Goal: Task Accomplishment & Management: Understand process/instructions

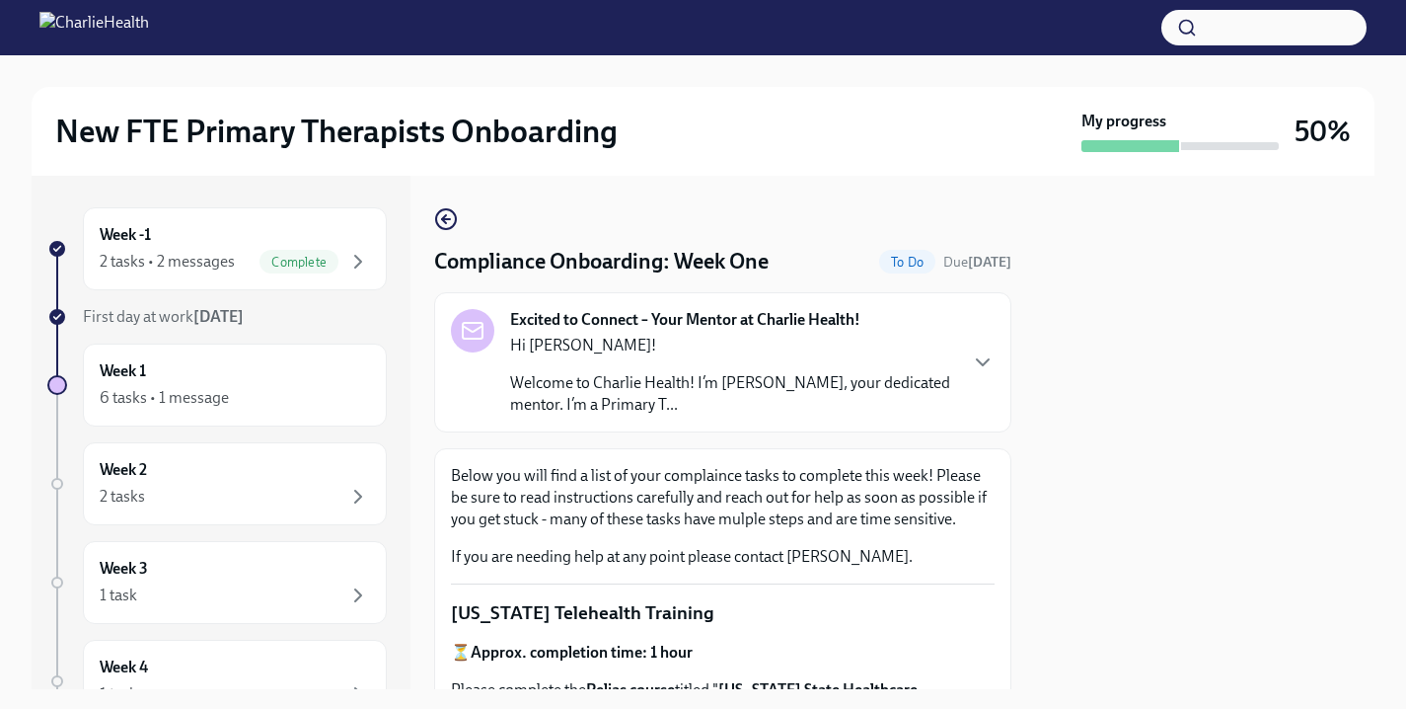
scroll to position [2949, 0]
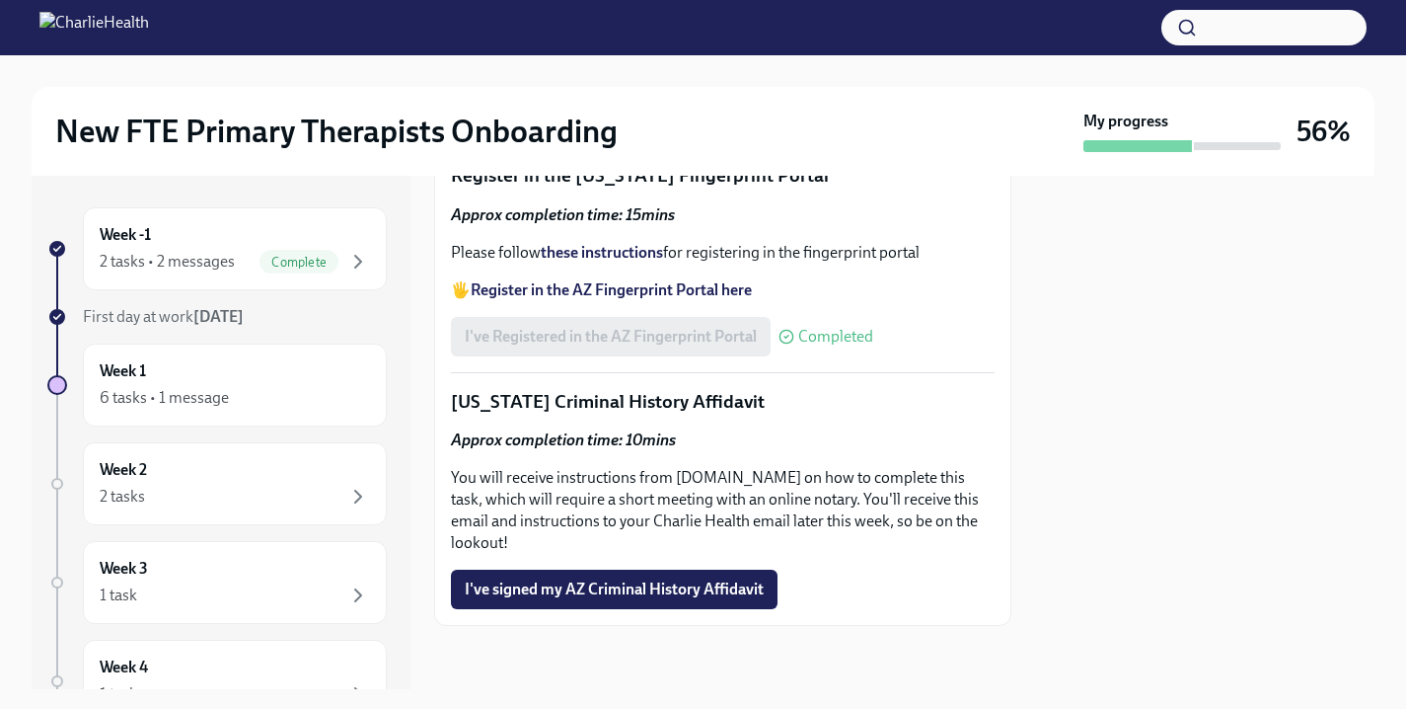
scroll to position [2949, 0]
click at [268, 379] on div "Week 1 6 tasks • 1 message" at bounding box center [235, 384] width 270 height 49
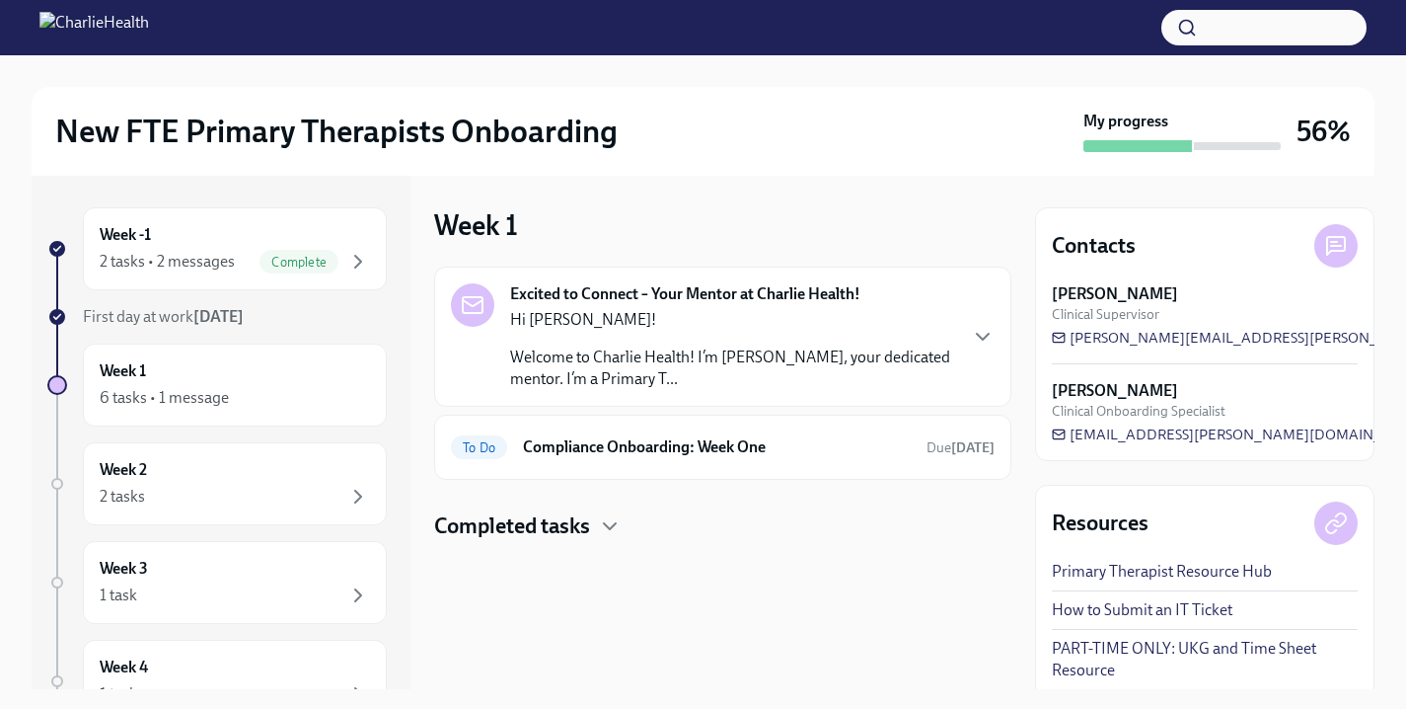
click at [589, 521] on h4 "Completed tasks" at bounding box center [512, 526] width 156 height 30
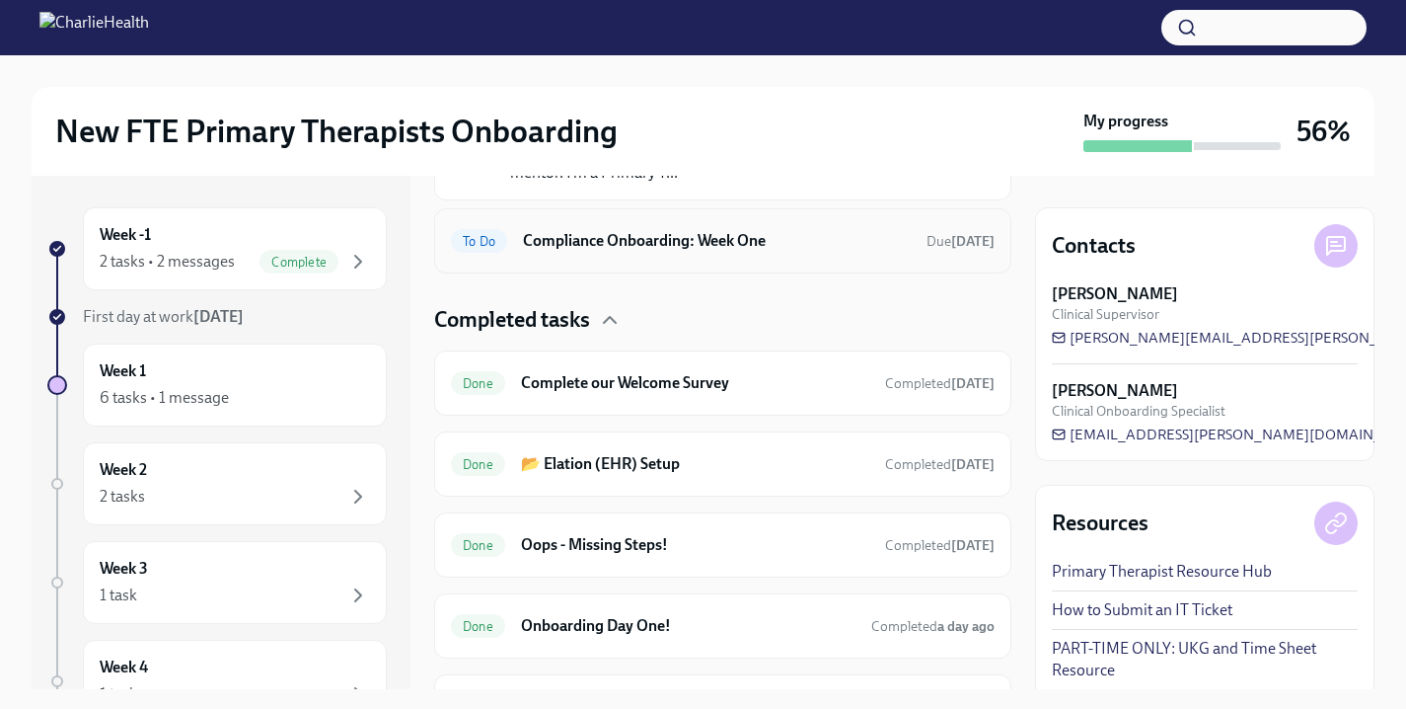
scroll to position [174, 0]
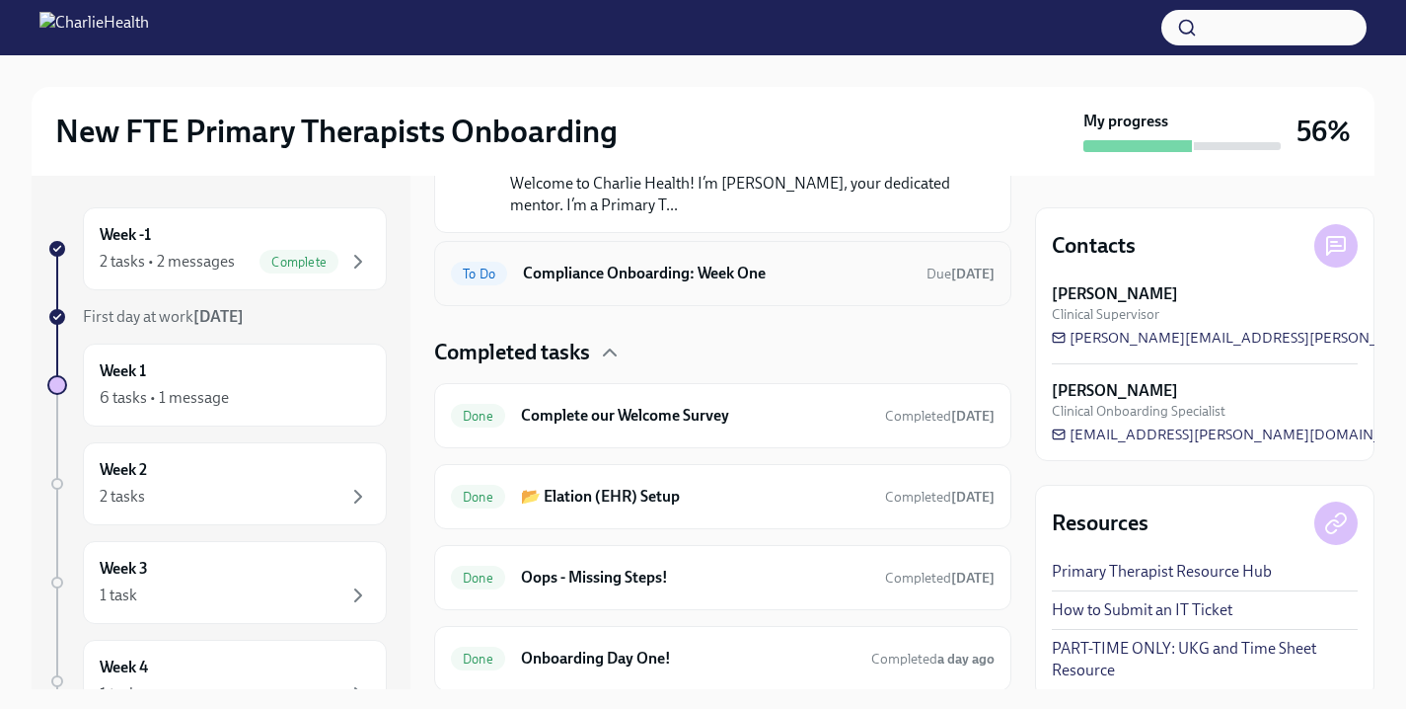
click at [651, 276] on h6 "Compliance Onboarding: Week One" at bounding box center [717, 274] width 388 height 22
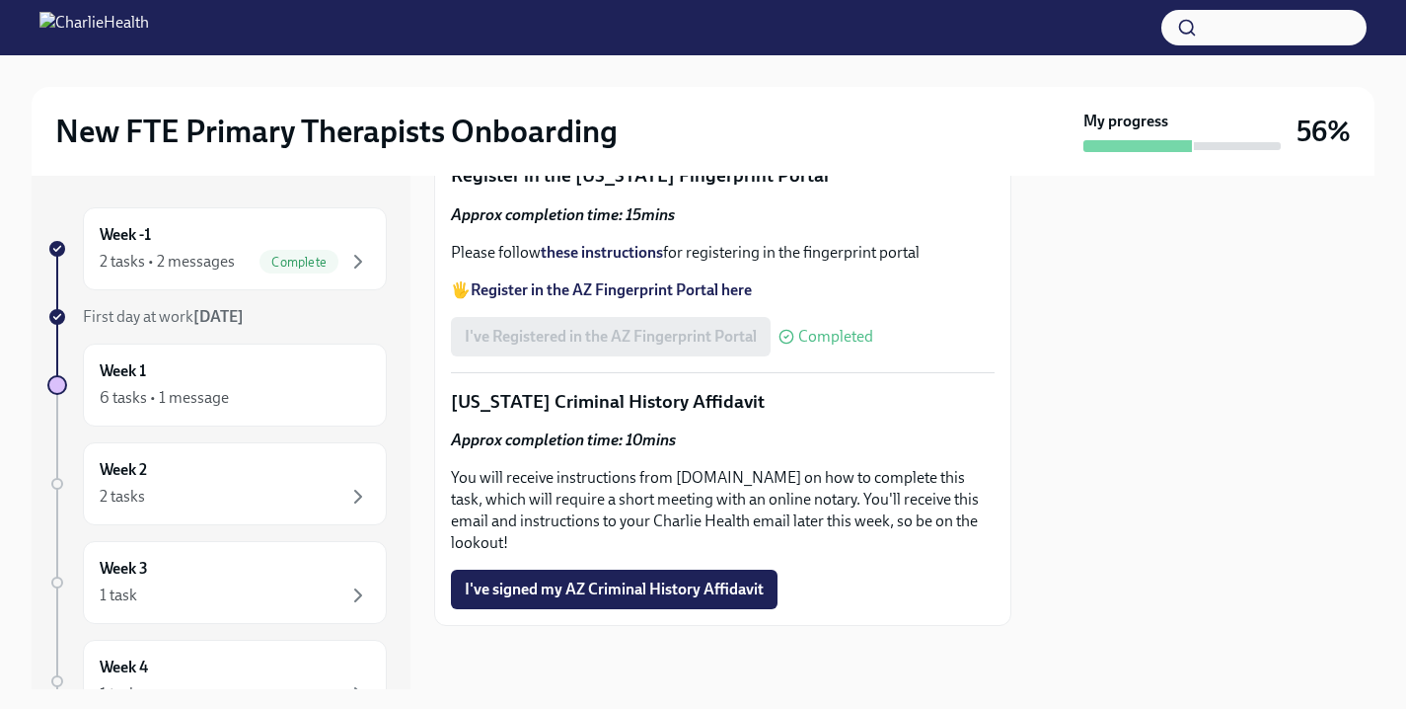
scroll to position [2949, 0]
